Goal: Navigation & Orientation: Find specific page/section

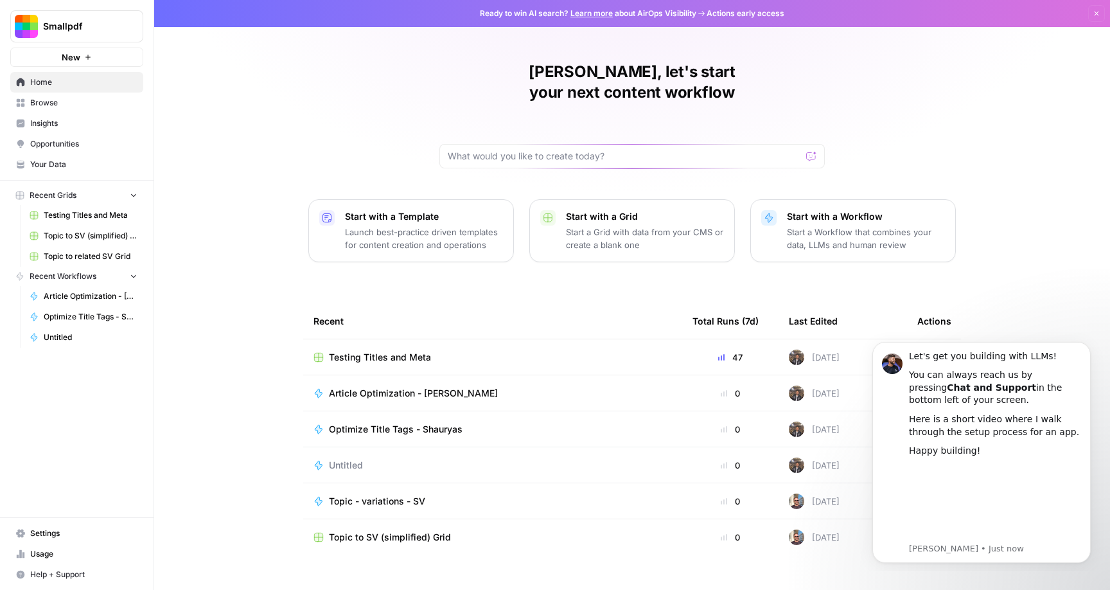
click at [473, 387] on div "Article Optimization - [PERSON_NAME]" at bounding box center [492, 393] width 358 height 13
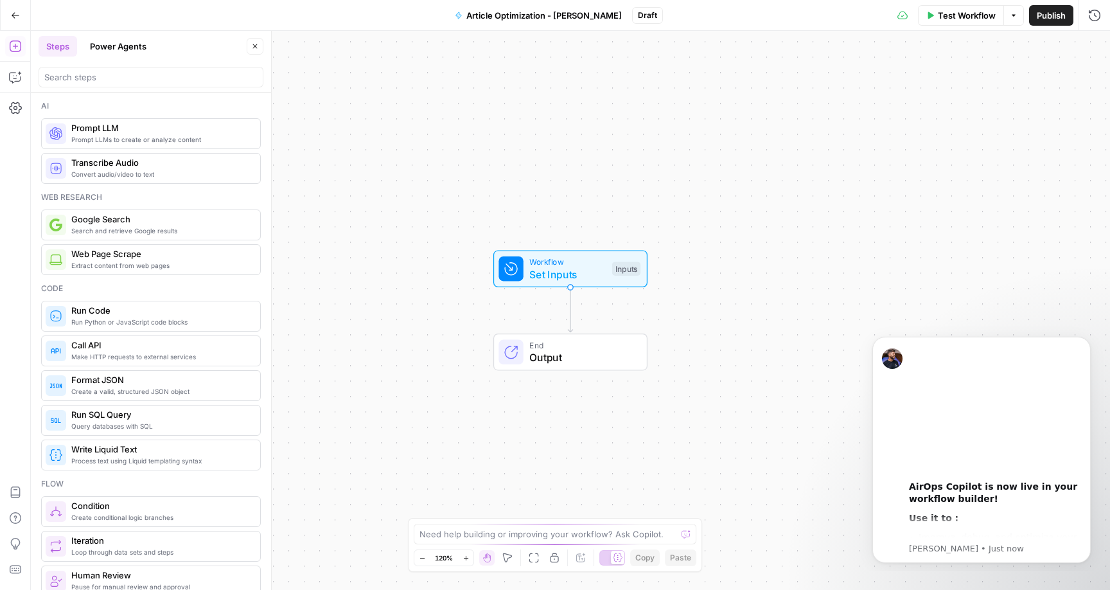
click at [12, 8] on button "Go Back" at bounding box center [15, 15] width 23 height 23
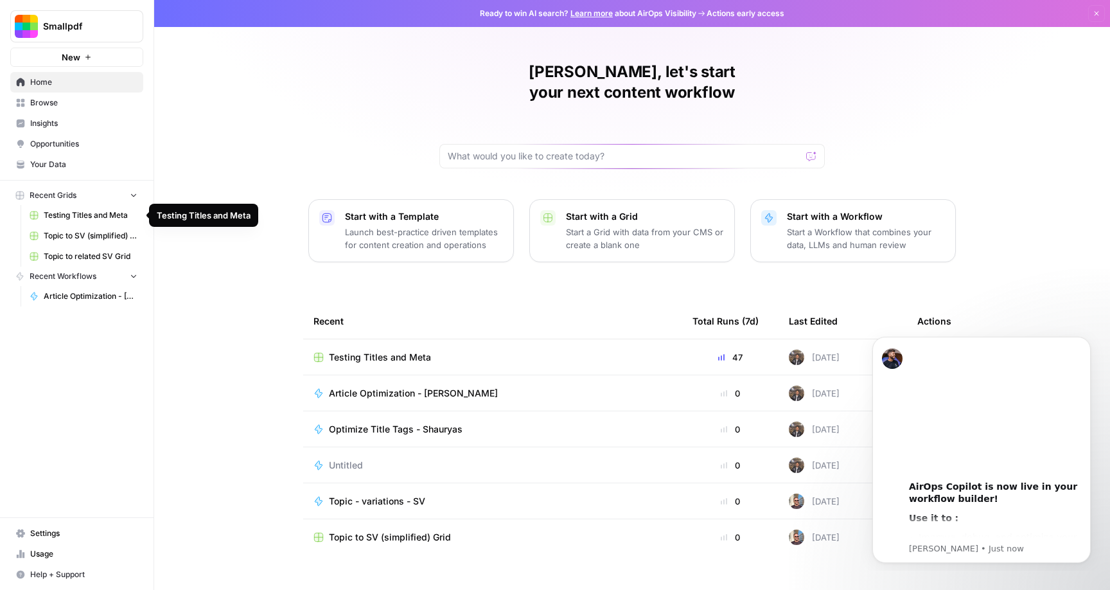
click at [64, 234] on span "Topic to SV (simplified) Grid" at bounding box center [91, 236] width 94 height 12
click at [59, 142] on span "Opportunities" at bounding box center [83, 144] width 107 height 12
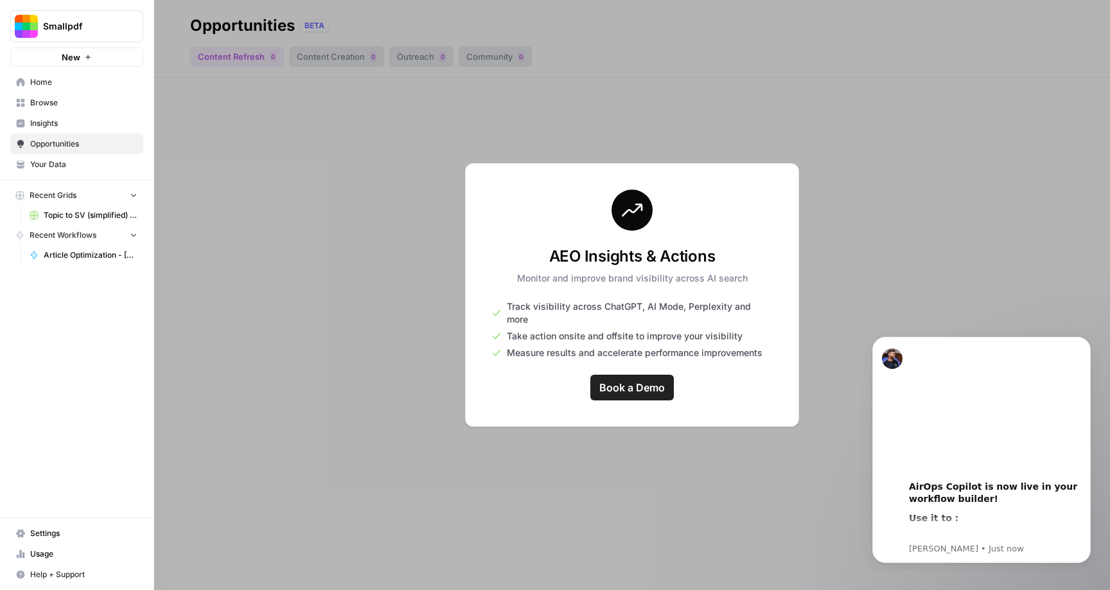
click at [66, 122] on span "Insights" at bounding box center [83, 124] width 107 height 12
click at [66, 97] on span "Browse" at bounding box center [83, 103] width 107 height 12
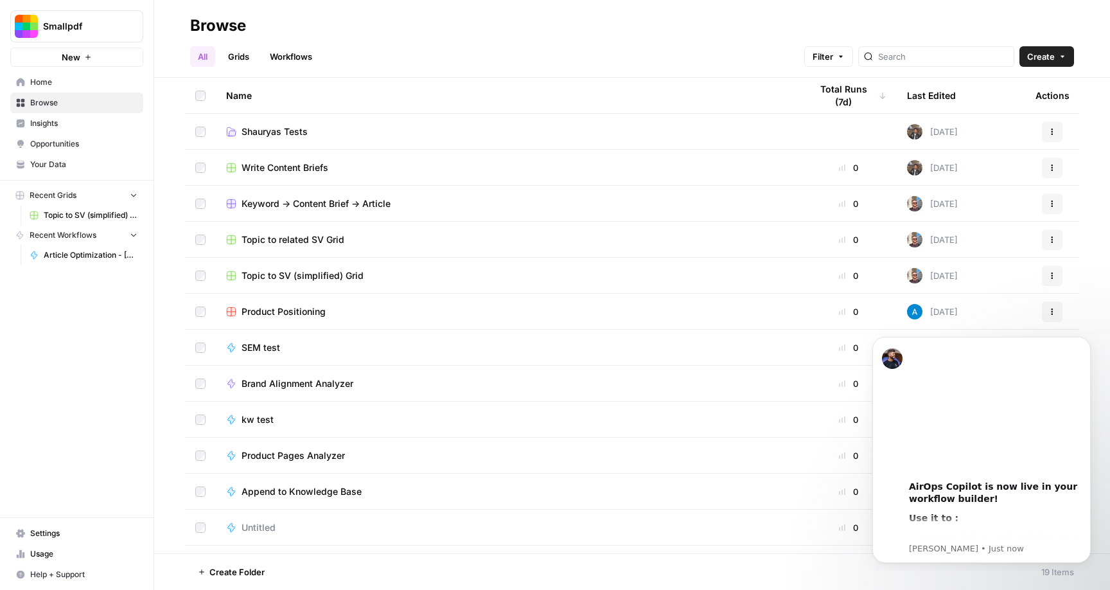
click at [373, 206] on span "Keyword -> Content Brief -> Article" at bounding box center [315, 203] width 149 height 13
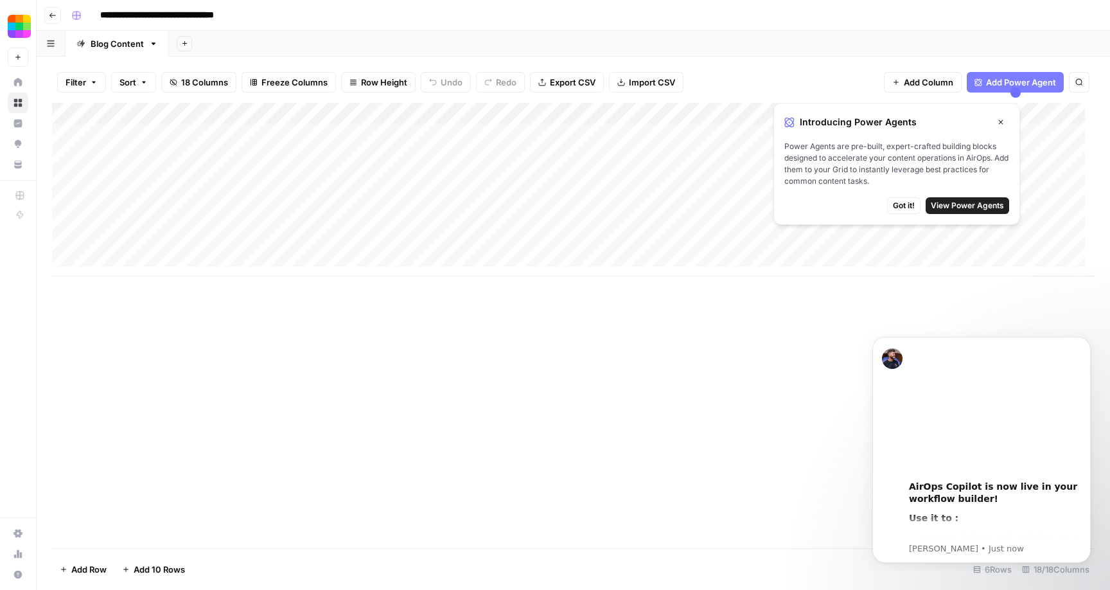
click at [134, 52] on link "Blog Content" at bounding box center [117, 44] width 103 height 26
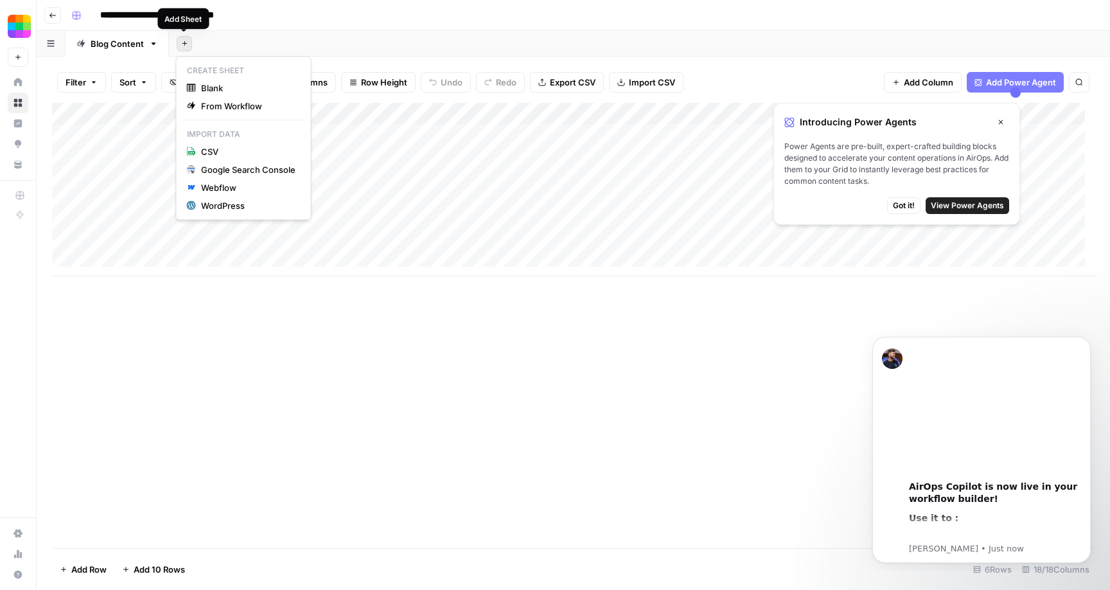
click at [186, 48] on button "Add Sheet" at bounding box center [184, 43] width 15 height 15
click at [258, 41] on div "Add Sheet" at bounding box center [639, 44] width 941 height 26
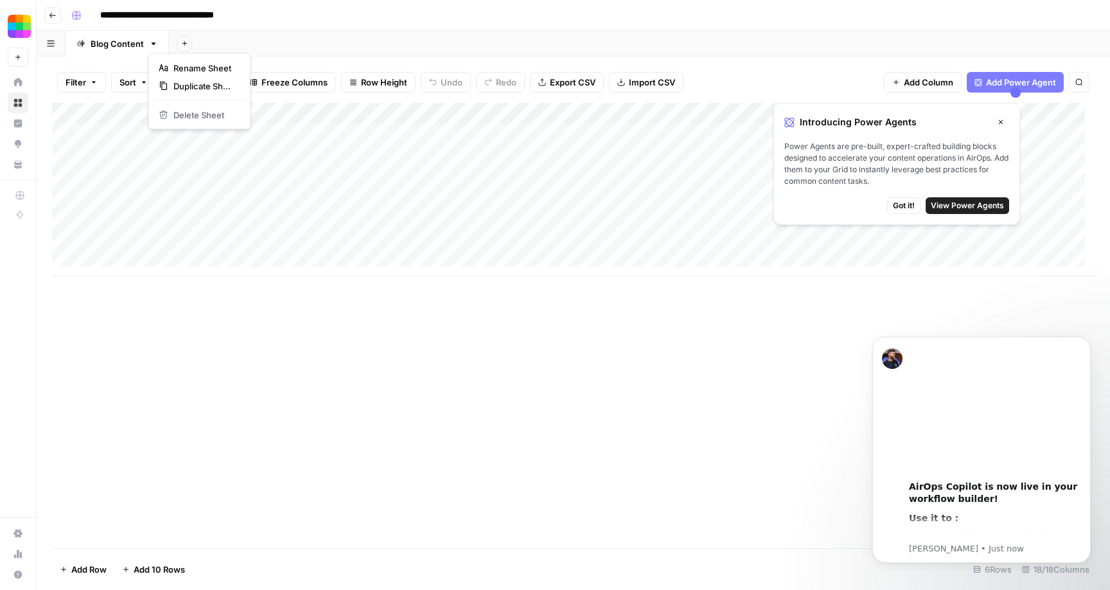
click at [151, 44] on icon "button" at bounding box center [153, 43] width 9 height 9
click at [59, 45] on button "button" at bounding box center [51, 43] width 29 height 25
click at [54, 45] on icon "button" at bounding box center [51, 43] width 8 height 7
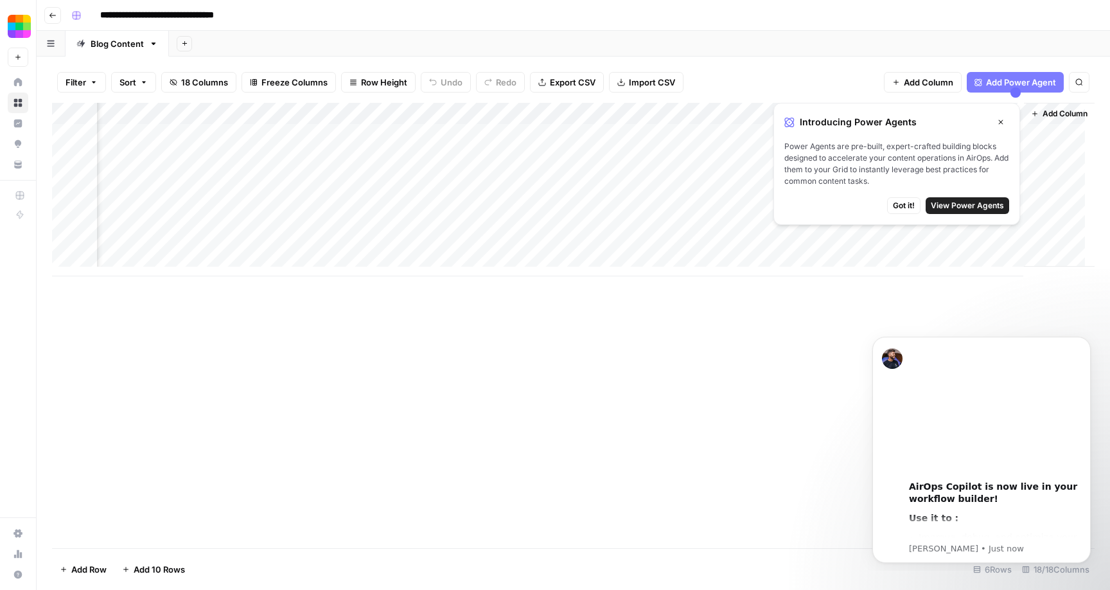
click at [581, 194] on div "Add Column" at bounding box center [573, 189] width 1042 height 173
click at [638, 202] on div "Add Column" at bounding box center [573, 189] width 1042 height 173
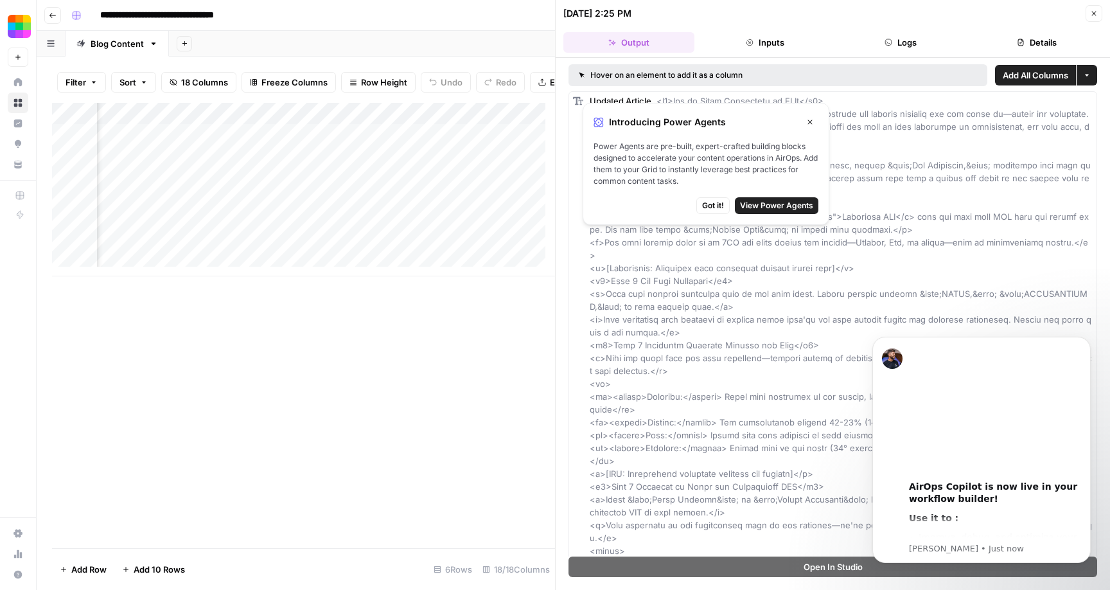
click at [812, 122] on icon "button" at bounding box center [810, 122] width 8 height 8
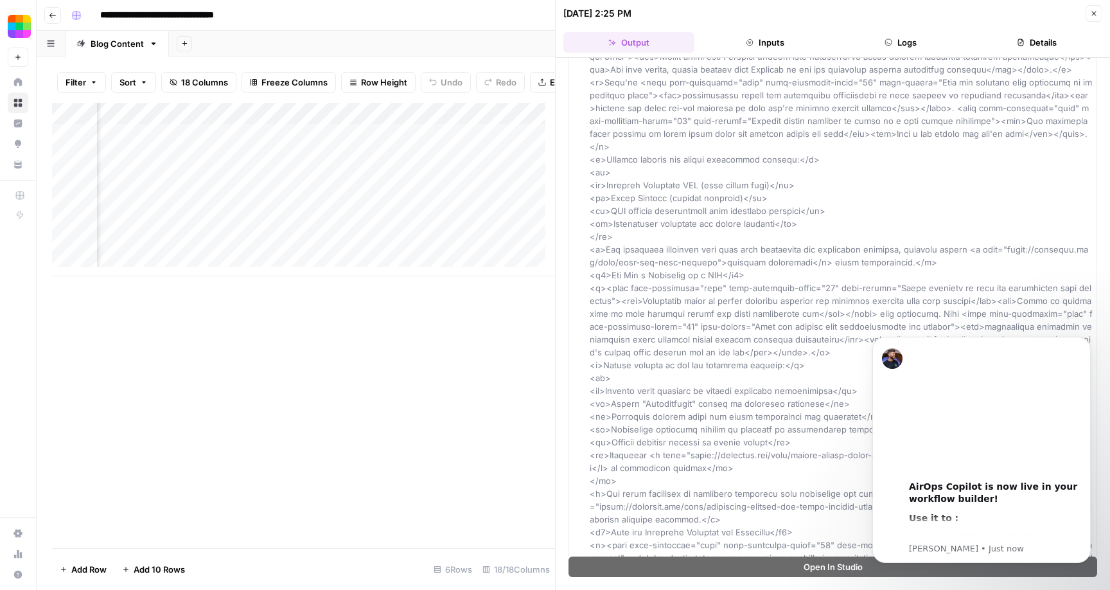
scroll to position [6252, 0]
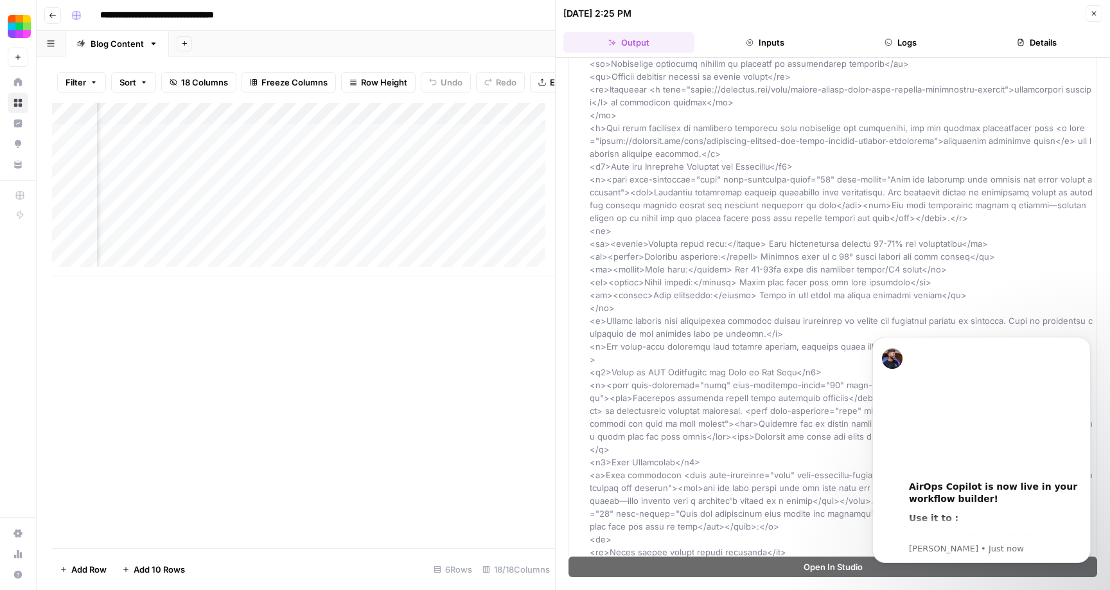
click at [1008, 40] on button "Details" at bounding box center [1036, 42] width 131 height 21
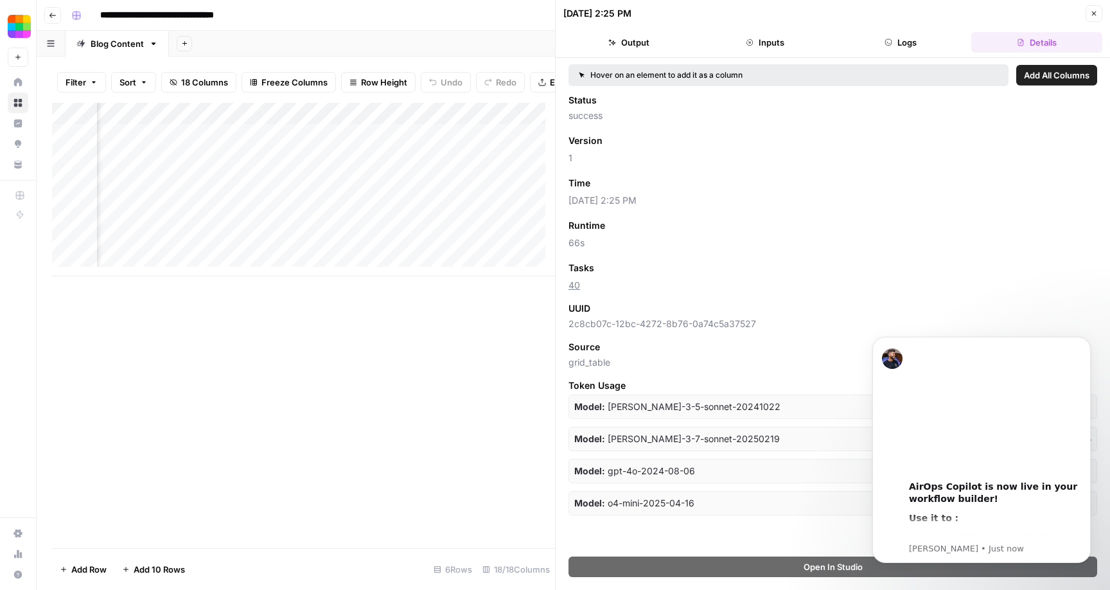
click at [1092, 15] on icon "button" at bounding box center [1094, 14] width 8 height 8
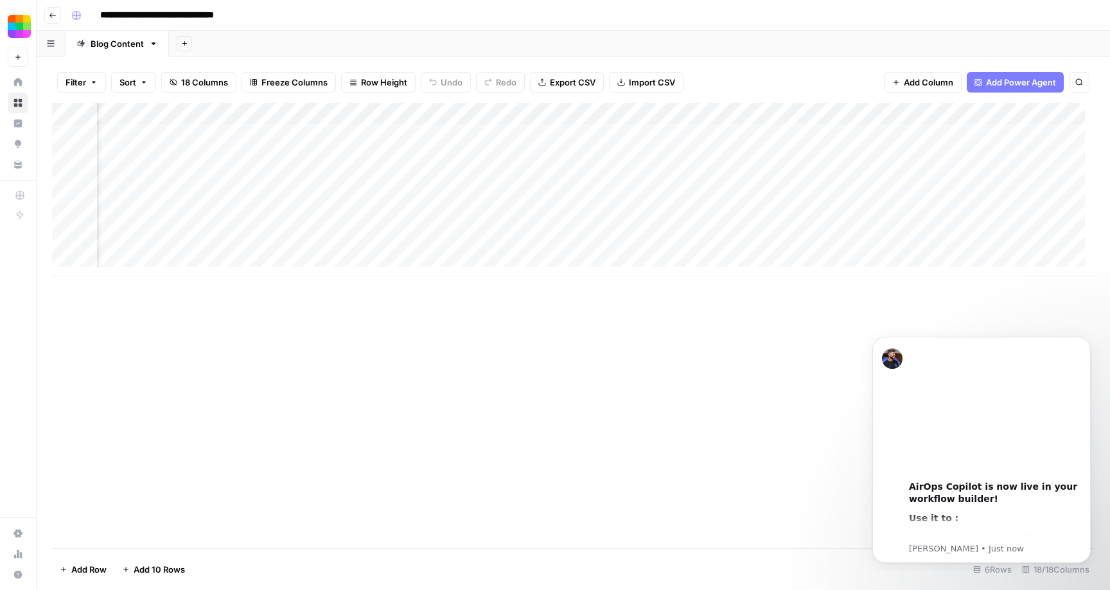
scroll to position [0, 22]
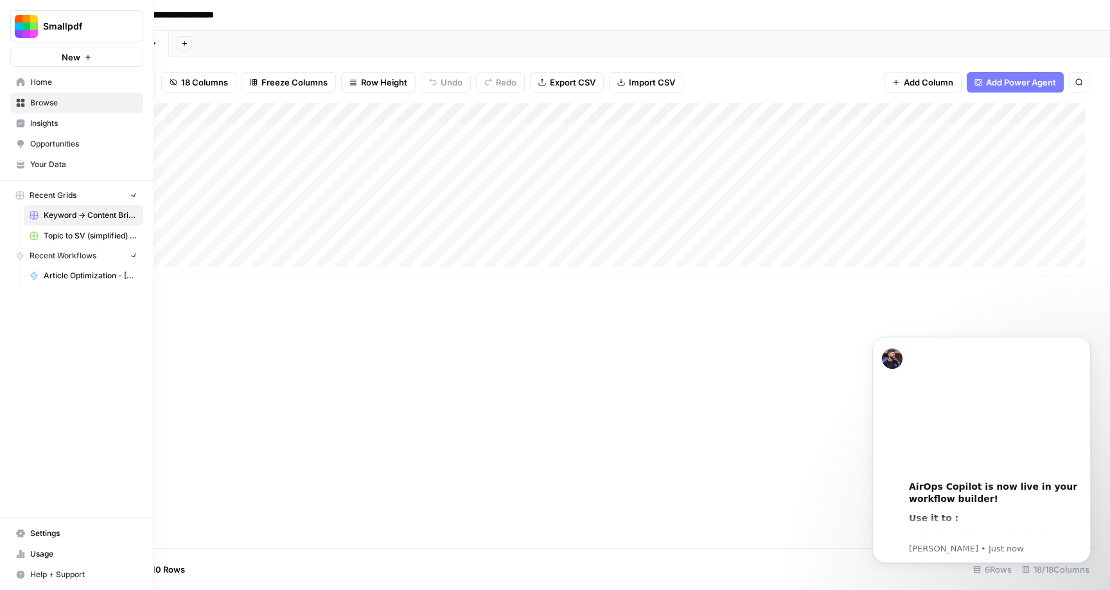
click at [11, 82] on link "Home" at bounding box center [76, 82] width 133 height 21
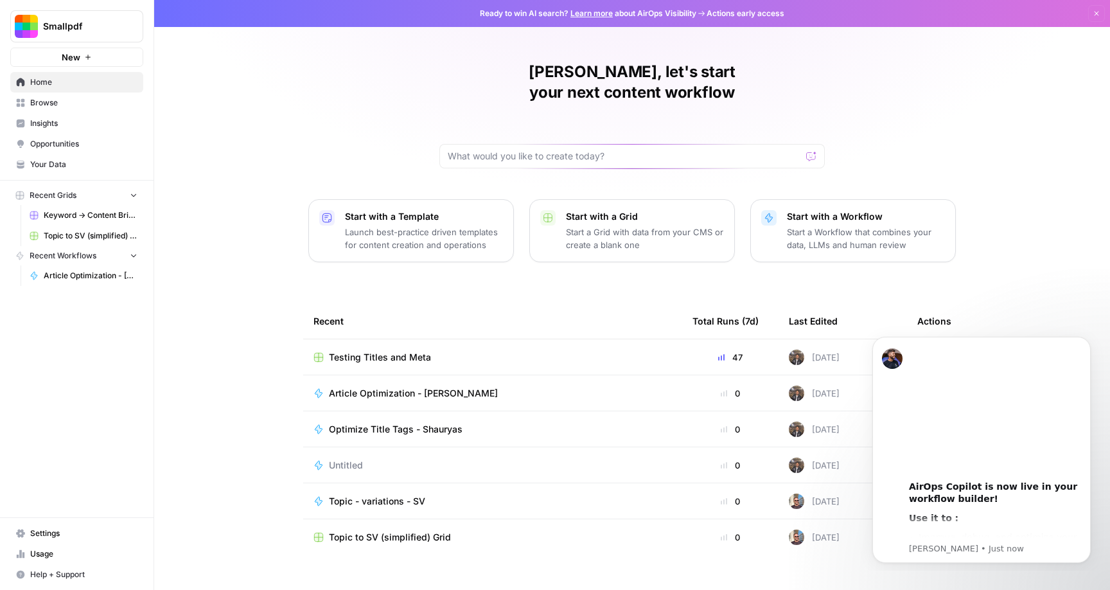
click at [245, 234] on div "[PERSON_NAME], let's start your next content workflow Start with a Template Lau…" at bounding box center [632, 305] width 956 height 611
click at [376, 351] on span "Testing Titles and Meta" at bounding box center [380, 357] width 102 height 13
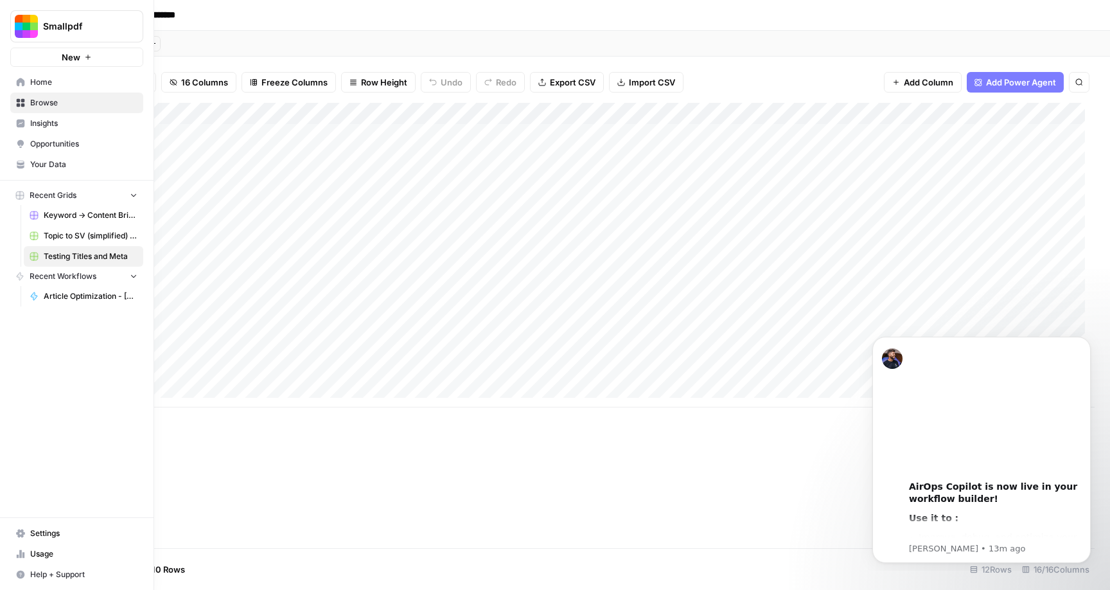
click at [40, 81] on span "Home" at bounding box center [83, 82] width 107 height 12
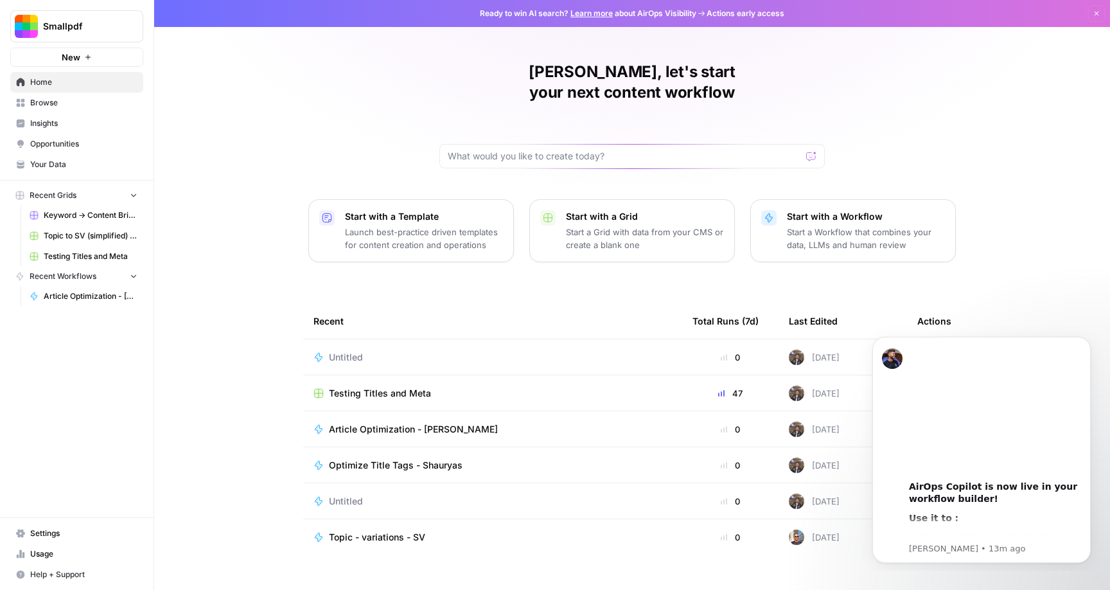
click at [261, 93] on div "[PERSON_NAME], let's start your next content workflow Start with a Template Lau…" at bounding box center [632, 305] width 956 height 611
